Goal: Information Seeking & Learning: Find specific fact

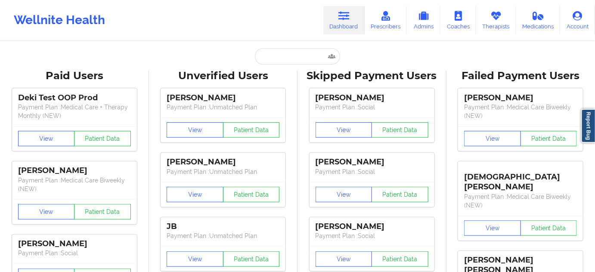
type input "[PERSON_NAME]"
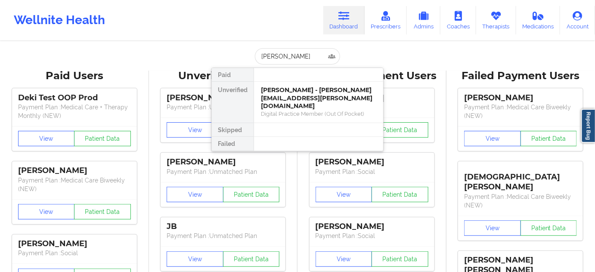
click at [283, 93] on div "[PERSON_NAME] - [PERSON_NAME][EMAIL_ADDRESS][PERSON_NAME][DOMAIN_NAME]" at bounding box center [318, 98] width 115 height 24
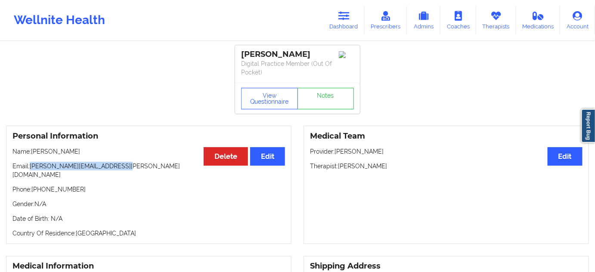
drag, startPoint x: 31, startPoint y: 166, endPoint x: 124, endPoint y: 162, distance: 92.7
click at [124, 162] on p "Email: [PERSON_NAME][EMAIL_ADDRESS][PERSON_NAME][DOMAIN_NAME]" at bounding box center [148, 170] width 273 height 17
drag, startPoint x: 124, startPoint y: 162, endPoint x: 144, endPoint y: 160, distance: 20.3
click at [125, 162] on p "Email: [PERSON_NAME][EMAIL_ADDRESS][PERSON_NAME][DOMAIN_NAME]" at bounding box center [148, 170] width 273 height 17
copy p "[PERSON_NAME][EMAIL_ADDRESS][PERSON_NAME][DOMAIN_NAME]"
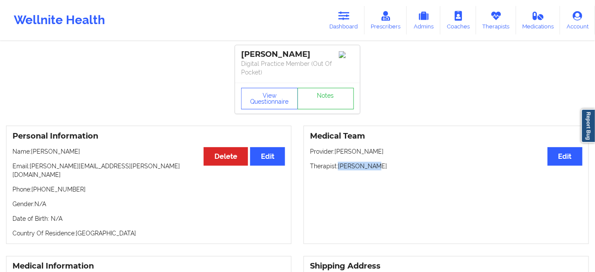
drag, startPoint x: 340, startPoint y: 167, endPoint x: 382, endPoint y: 167, distance: 42.7
click at [382, 167] on p "Therapist: [PERSON_NAME]" at bounding box center [446, 166] width 273 height 9
copy p "[PERSON_NAME]"
click at [289, 54] on div "[PERSON_NAME]" at bounding box center [297, 55] width 113 height 10
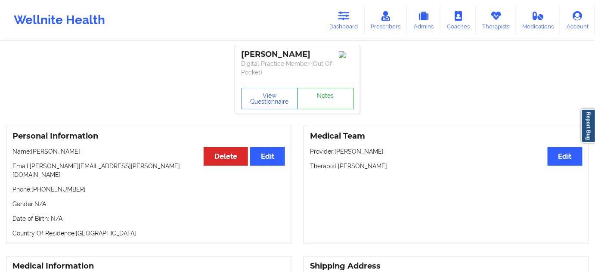
copy div "Pillsbury"
click at [351, 21] on link "Dashboard" at bounding box center [344, 20] width 41 height 28
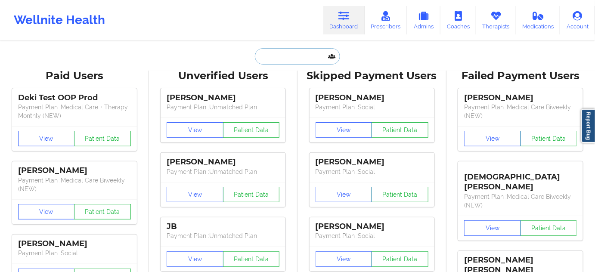
click at [306, 50] on input "text" at bounding box center [297, 56] width 85 height 16
paste input "[EMAIL_ADDRESS][DOMAIN_NAME]"
type input "[EMAIL_ADDRESS][DOMAIN_NAME]"
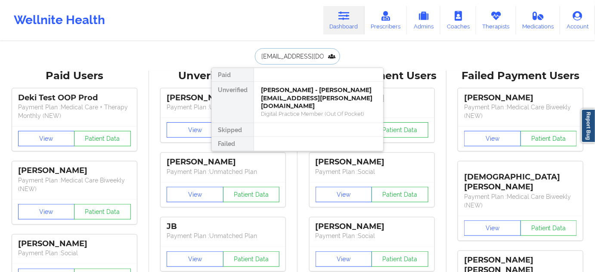
scroll to position [0, 4]
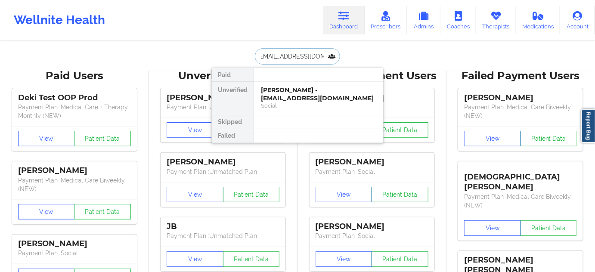
click at [302, 90] on div "[PERSON_NAME] - [EMAIL_ADDRESS][DOMAIN_NAME]" at bounding box center [318, 94] width 115 height 16
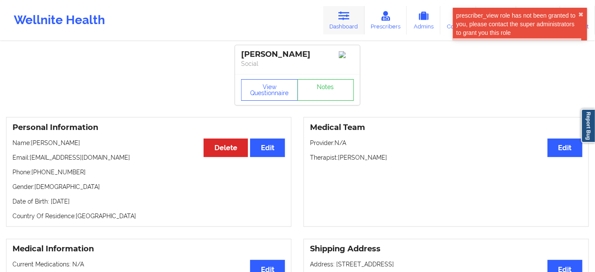
click at [340, 29] on link "Dashboard" at bounding box center [344, 20] width 41 height 28
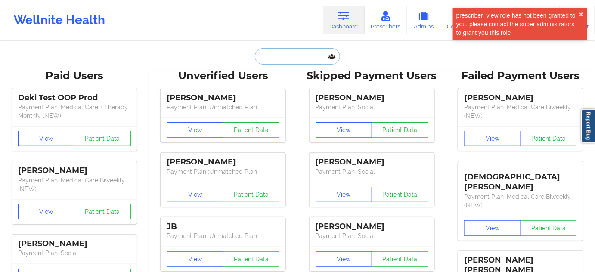
click at [305, 54] on input "text" at bounding box center [297, 56] width 85 height 16
paste input "[EMAIL_ADDRESS][DOMAIN_NAME]"
type input "[EMAIL_ADDRESS][DOMAIN_NAME]"
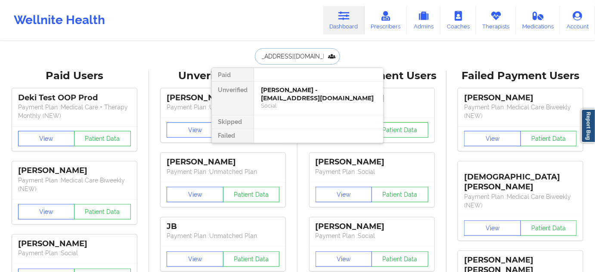
click at [291, 97] on div "[PERSON_NAME] - [EMAIL_ADDRESS][DOMAIN_NAME]" at bounding box center [318, 94] width 115 height 16
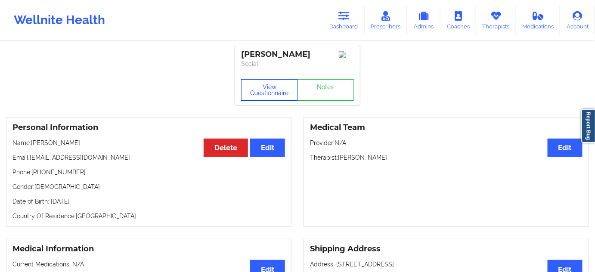
click at [273, 98] on button "View Questionnaire" at bounding box center [269, 90] width 57 height 22
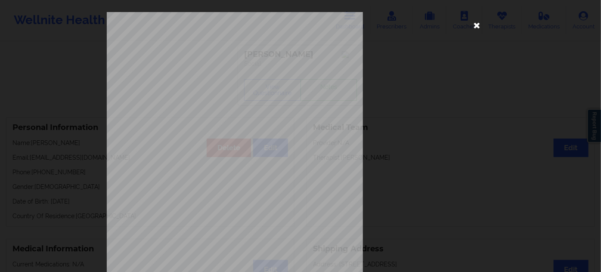
click at [472, 27] on icon at bounding box center [478, 25] width 14 height 14
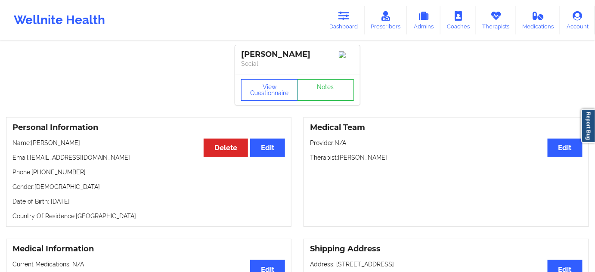
drag, startPoint x: 337, startPoint y: 162, endPoint x: 418, endPoint y: 160, distance: 81.0
click at [418, 159] on p "Therapist: [PERSON_NAME]" at bounding box center [446, 157] width 273 height 9
copy p "[PERSON_NAME]"
drag, startPoint x: 315, startPoint y: 56, endPoint x: 234, endPoint y: 58, distance: 81.5
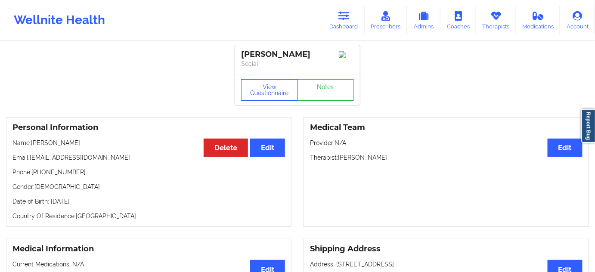
copy div "[PERSON_NAME]"
drag, startPoint x: 339, startPoint y: 159, endPoint x: 414, endPoint y: 162, distance: 75.4
click at [414, 162] on p "Therapist: [PERSON_NAME]" at bounding box center [446, 157] width 273 height 9
copy p "[PERSON_NAME]"
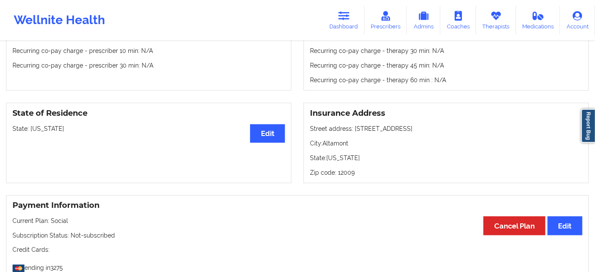
scroll to position [313, 0]
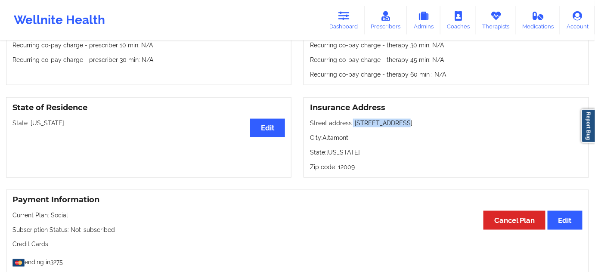
drag, startPoint x: 352, startPoint y: 125, endPoint x: 372, endPoint y: 130, distance: 21.1
click at [405, 121] on p "Street address: [STREET_ADDRESS]" at bounding box center [446, 123] width 273 height 9
copy p "[STREET_ADDRESS]"
click at [339, 142] on p "City: [GEOGRAPHIC_DATA]" at bounding box center [446, 138] width 273 height 9
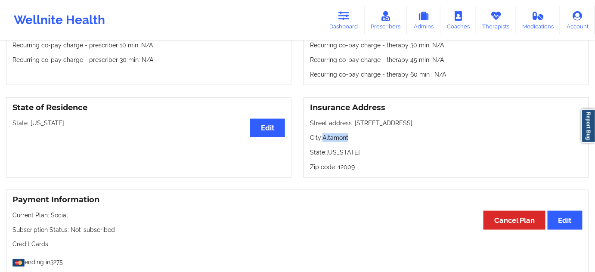
copy p "Altamont"
click at [348, 166] on p "Zip code: 12009" at bounding box center [446, 167] width 273 height 9
copy p "12009"
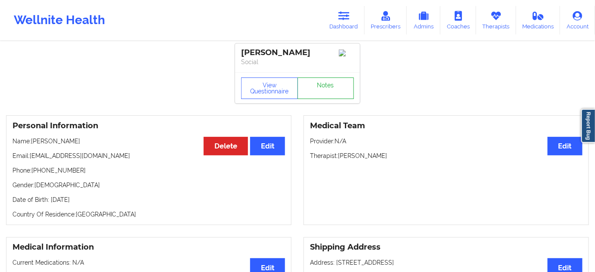
scroll to position [0, 0]
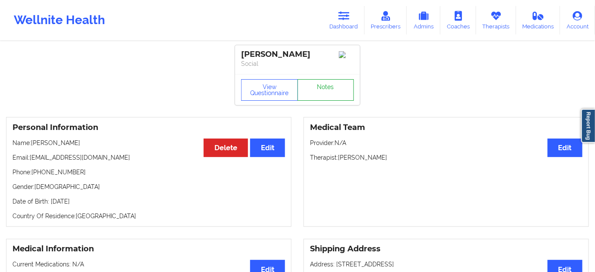
click at [328, 91] on link "Notes" at bounding box center [326, 90] width 57 height 22
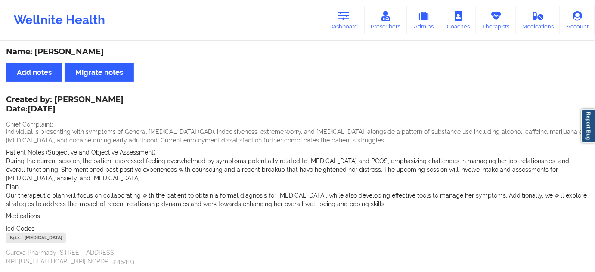
click at [15, 233] on div "F41.1 - [MEDICAL_DATA]" at bounding box center [36, 238] width 60 height 10
copy div "F41.1"
click at [341, 18] on icon at bounding box center [344, 15] width 11 height 9
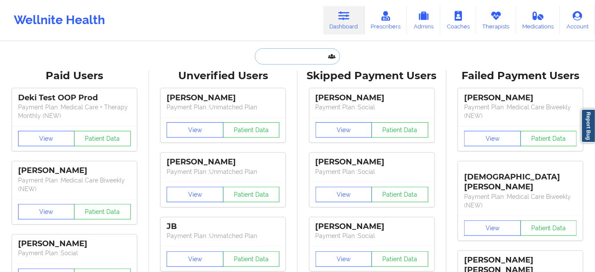
type input "s"
click at [304, 62] on input "s" at bounding box center [297, 56] width 85 height 16
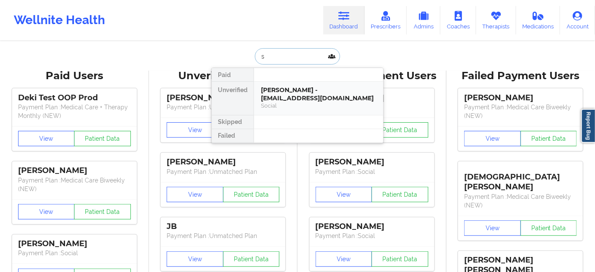
click at [301, 86] on div "[PERSON_NAME] - [EMAIL_ADDRESS][DOMAIN_NAME]" at bounding box center [318, 94] width 115 height 16
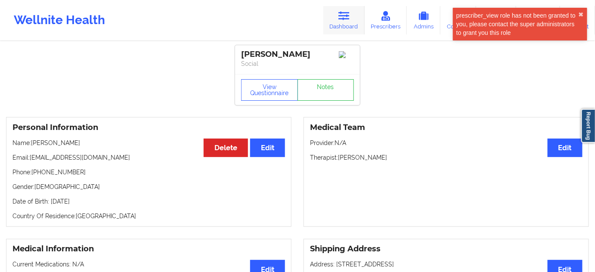
click at [340, 28] on link "Dashboard" at bounding box center [344, 20] width 41 height 28
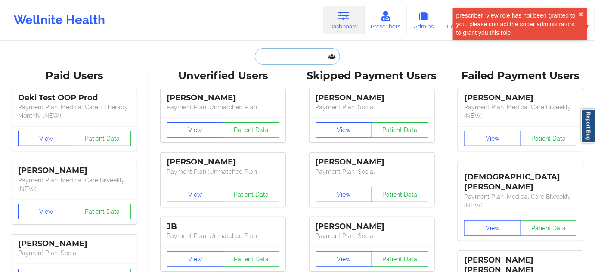
click at [299, 57] on input "text" at bounding box center [297, 56] width 85 height 16
paste input "Jira Green"
type input "Jira Green"
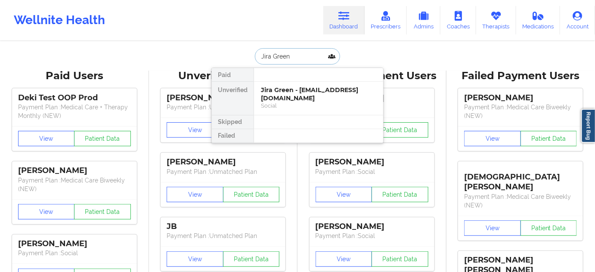
click at [287, 102] on div "Social" at bounding box center [318, 105] width 115 height 7
